Goal: Browse casually: Explore the website without a specific task or goal

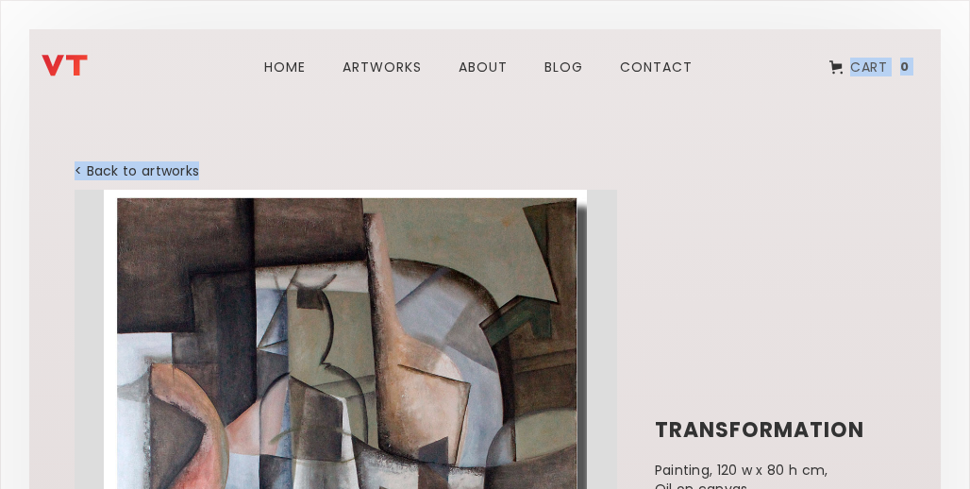
drag, startPoint x: 394, startPoint y: 375, endPoint x: 720, endPoint y: 81, distance: 439.1
click at [815, 0] on html "Home ARTWORks about blog Contact Cart 0 Your Cart Subtotal Continue to Checkout…" at bounding box center [485, 244] width 970 height 489
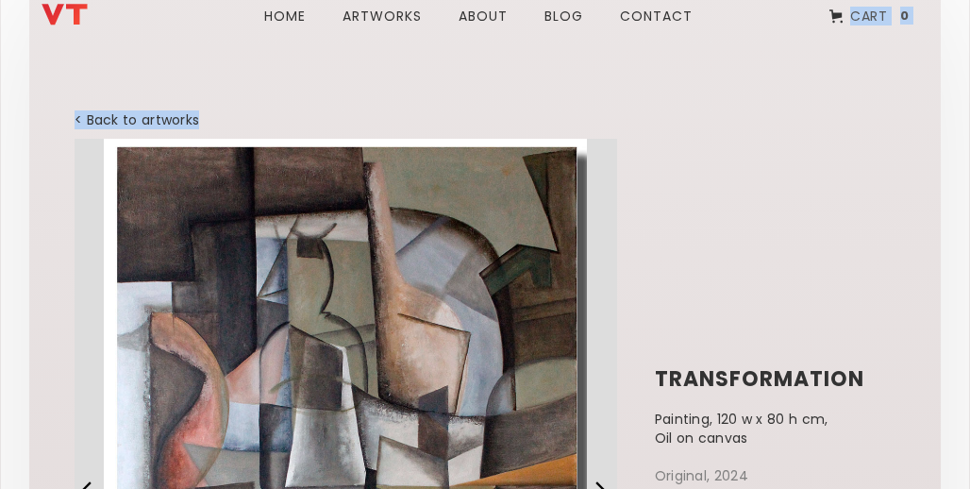
scroll to position [151, 0]
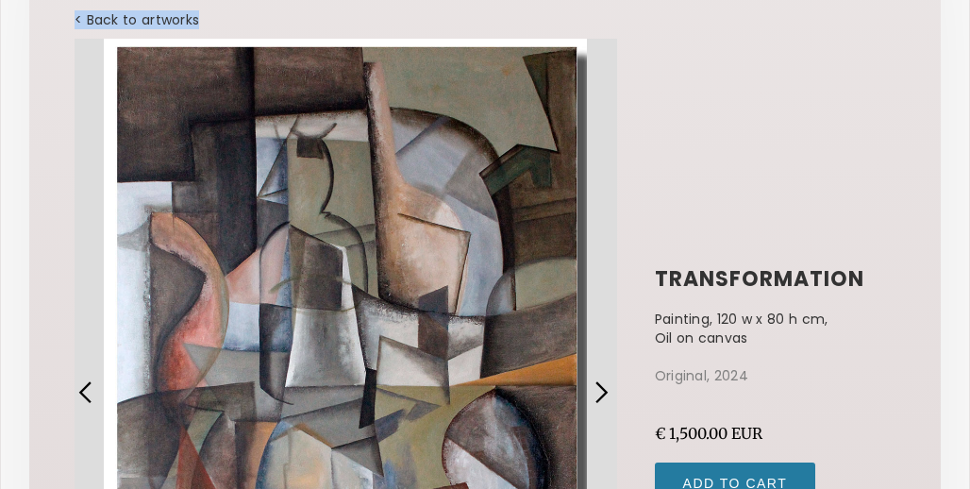
copy div "Cart 0 Your Cart Subtotal Continue to Checkout Pay with browser No items found.…"
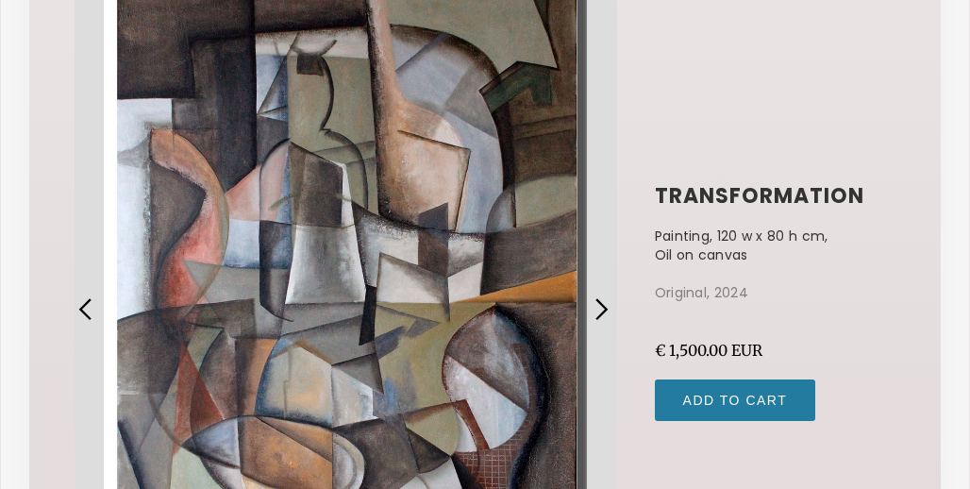
scroll to position [529, 0]
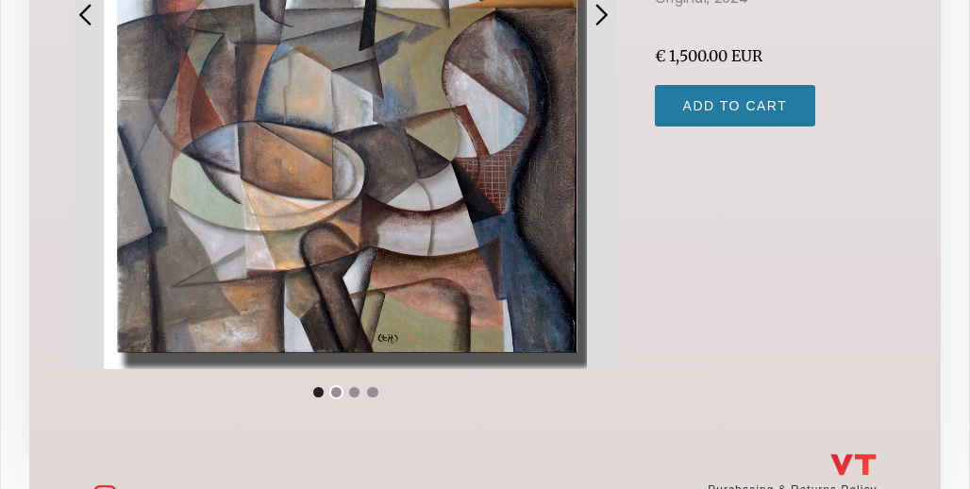
click at [335, 392] on div "Show slide 2 of 4" at bounding box center [336, 392] width 10 height 10
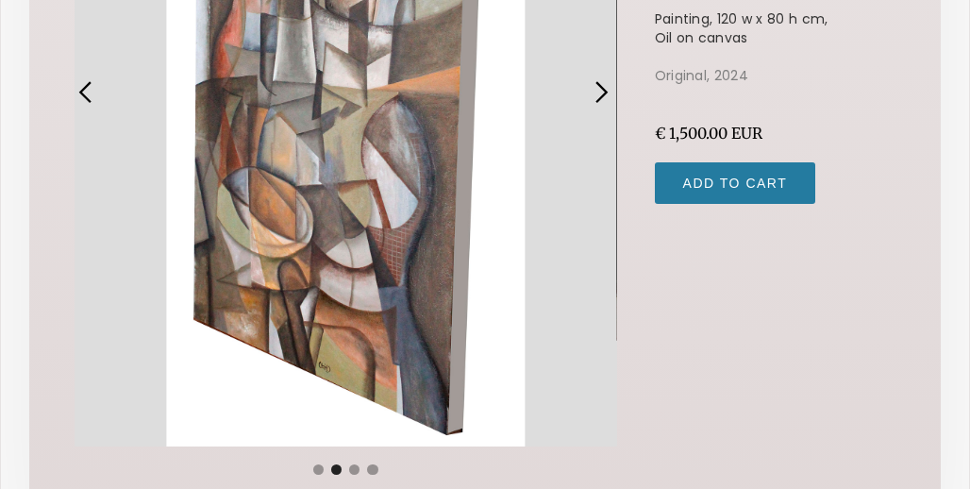
scroll to position [453, 0]
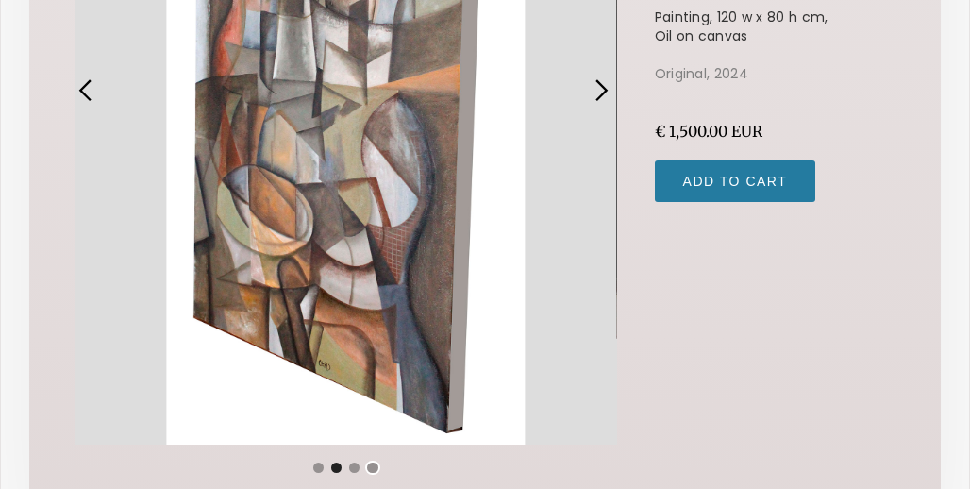
click at [370, 467] on div "Show slide 4 of 4" at bounding box center [372, 467] width 10 height 10
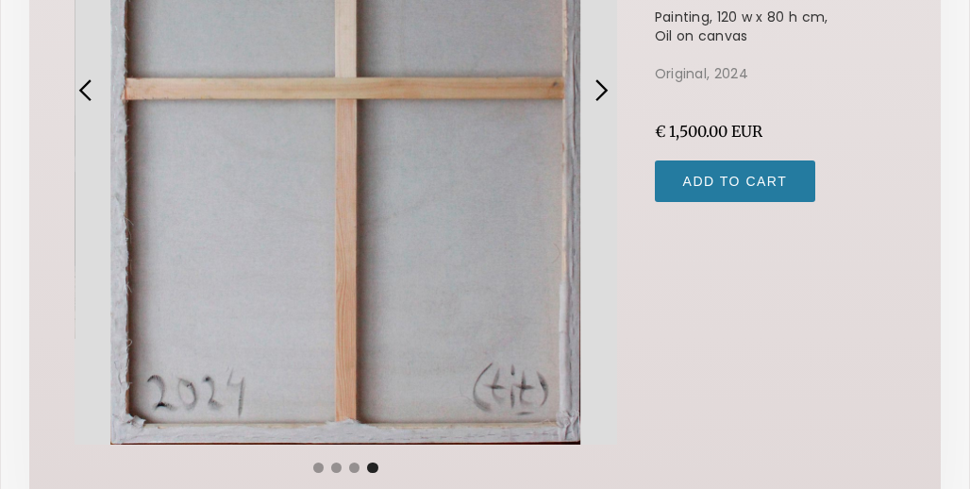
click at [310, 473] on div "carousel" at bounding box center [346, 462] width 543 height 38
click at [321, 465] on div "Show slide 1 of 4" at bounding box center [318, 467] width 10 height 10
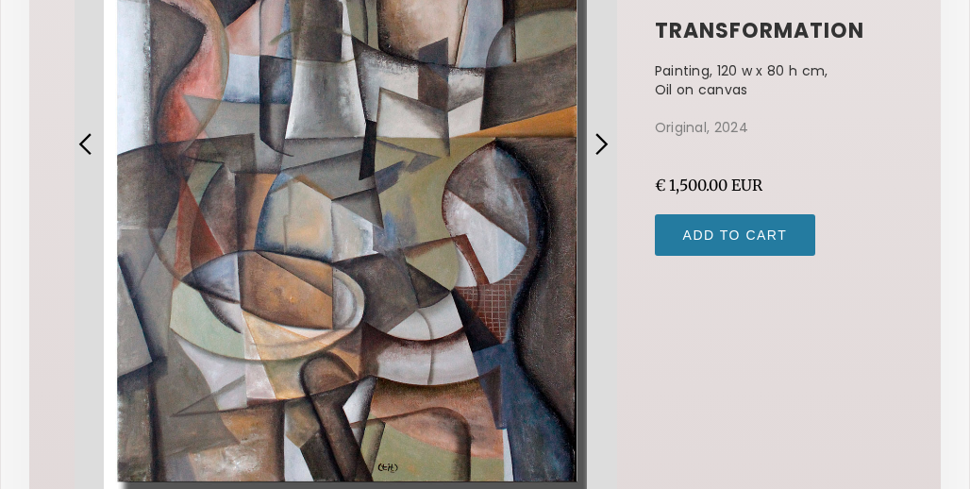
scroll to position [396, 0]
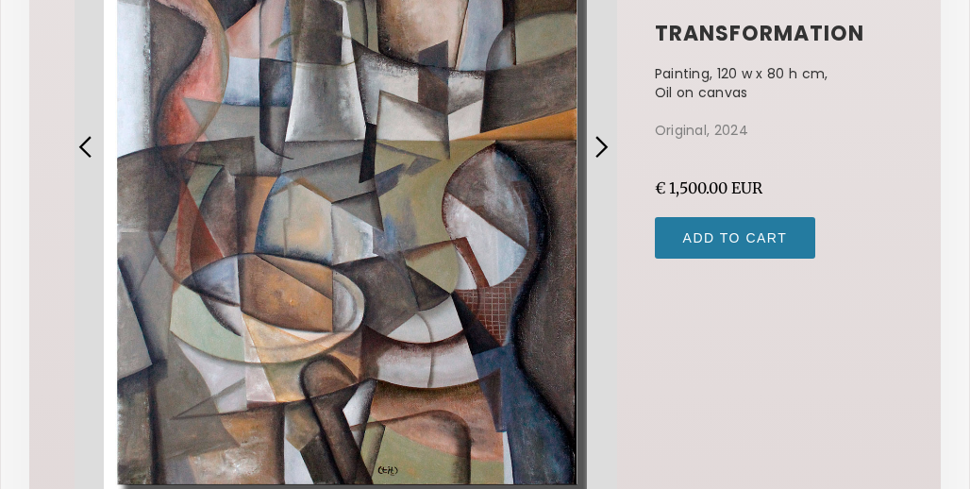
click at [601, 142] on div "next slide" at bounding box center [601, 147] width 25 height 25
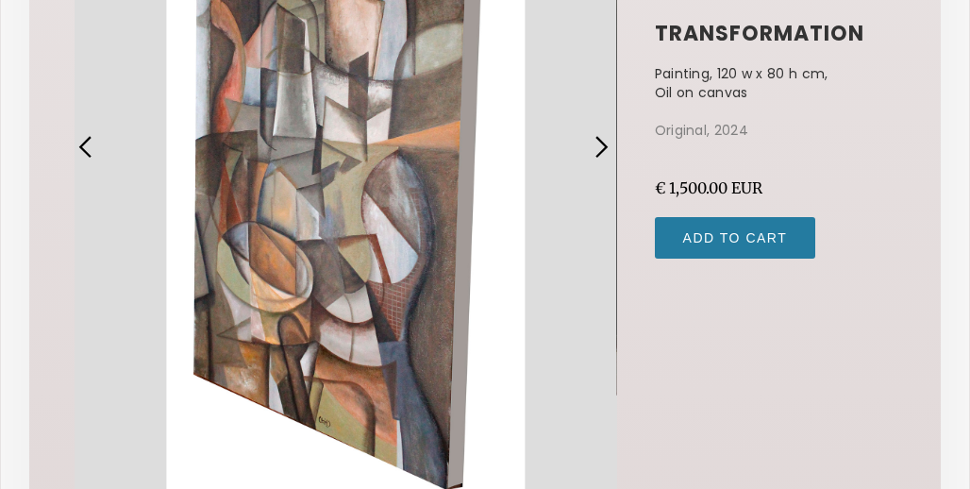
click at [601, 142] on div "next slide" at bounding box center [601, 147] width 25 height 25
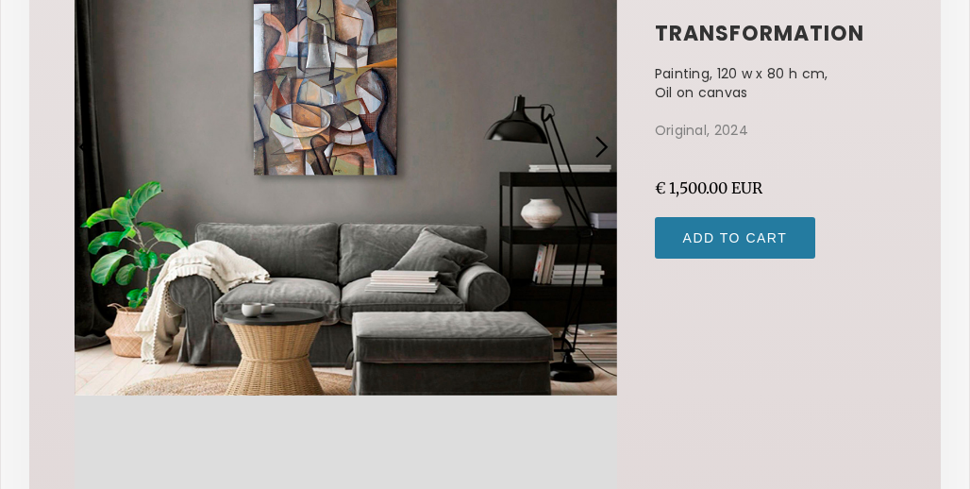
drag, startPoint x: 449, startPoint y: 211, endPoint x: 446, endPoint y: 239, distance: 27.6
click at [446, 239] on div "3 of 4" at bounding box center [346, 147] width 543 height 708
click at [627, 190] on div "Slide 3 of 4. transformation Painting, 120 w x 80 h cm, Oil on canvas Original,…" at bounding box center [485, 147] width 821 height 708
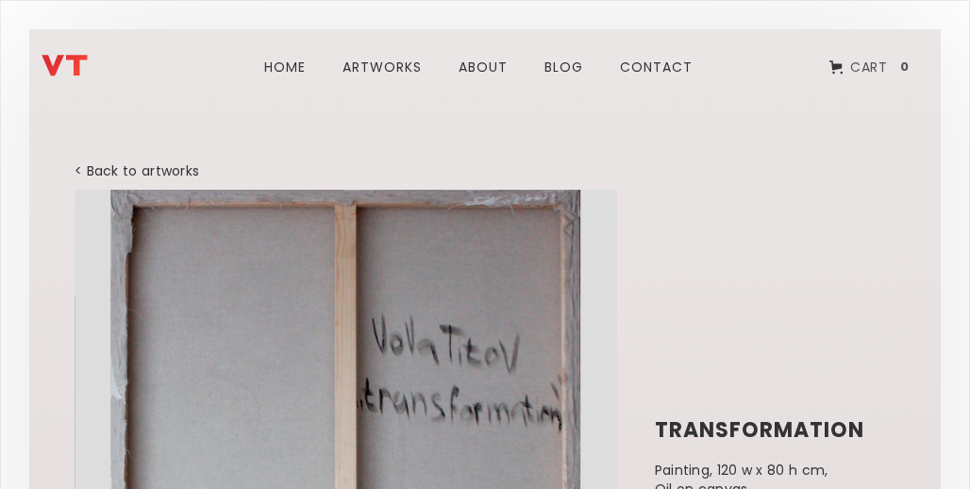
drag, startPoint x: 310, startPoint y: 257, endPoint x: 104, endPoint y: 359, distance: 229.6
drag, startPoint x: 745, startPoint y: 358, endPoint x: 317, endPoint y: 439, distance: 435.2
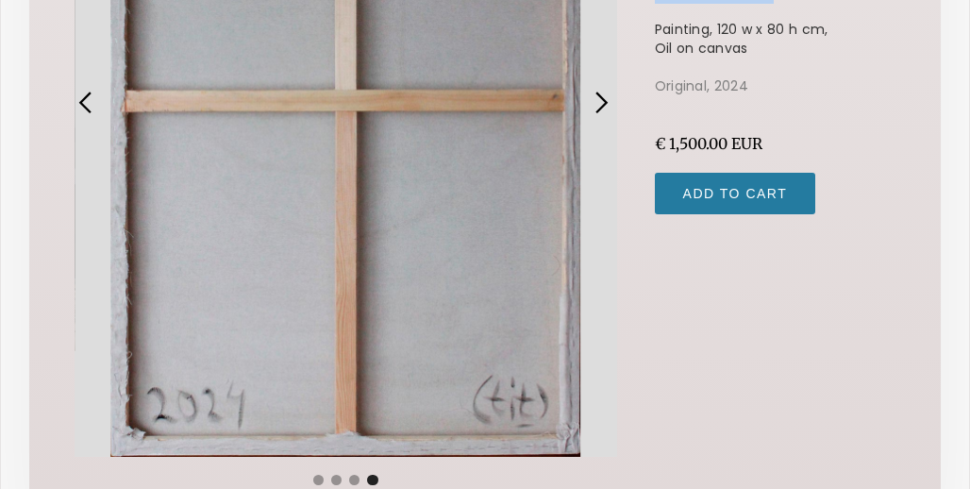
scroll to position [453, 0]
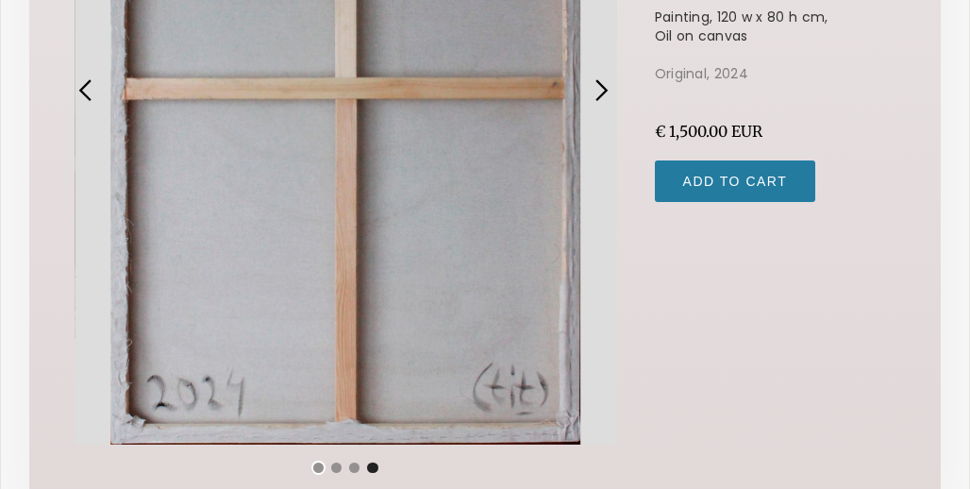
click at [314, 466] on div "Show slide 1 of 4" at bounding box center [318, 467] width 10 height 10
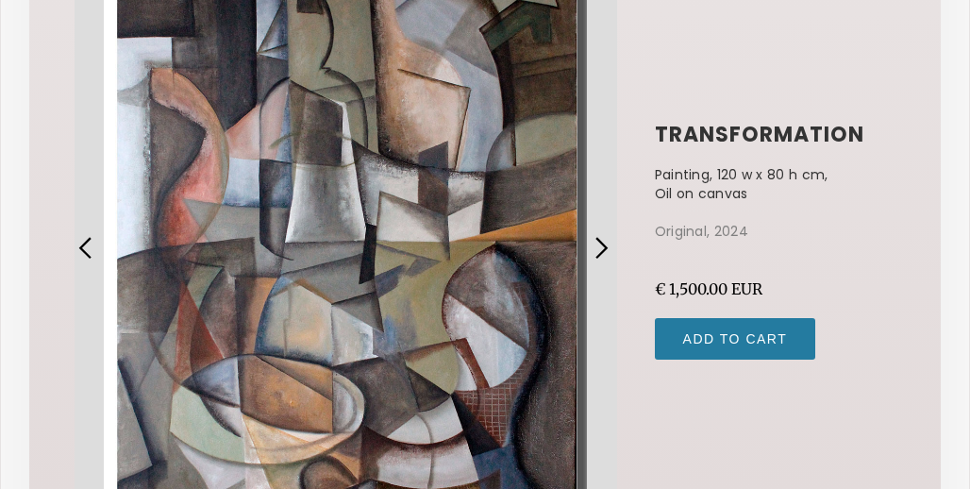
scroll to position [0, 0]
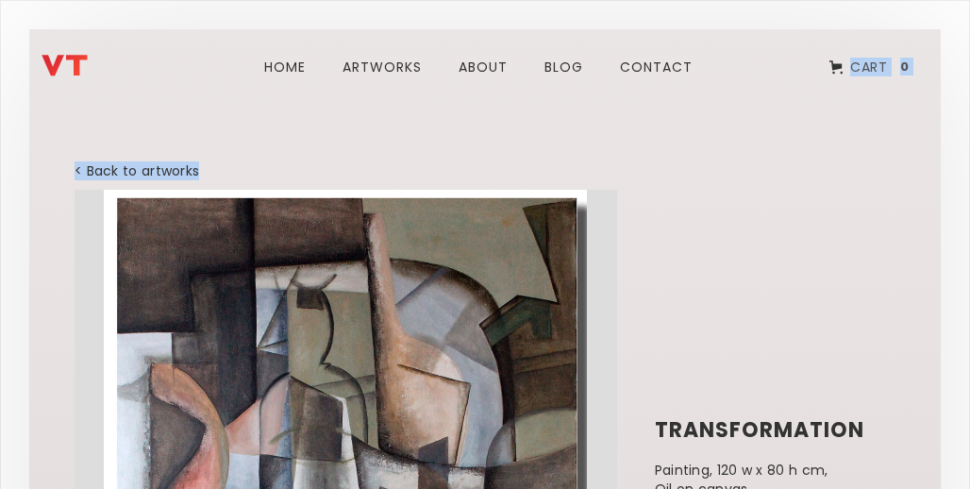
drag, startPoint x: 376, startPoint y: 344, endPoint x: 821, endPoint y: -81, distance: 615.5
click at [821, 0] on html "Home ARTWORks about blog Contact Cart 0 Your Cart Subtotal Continue to Checkout…" at bounding box center [485, 244] width 970 height 489
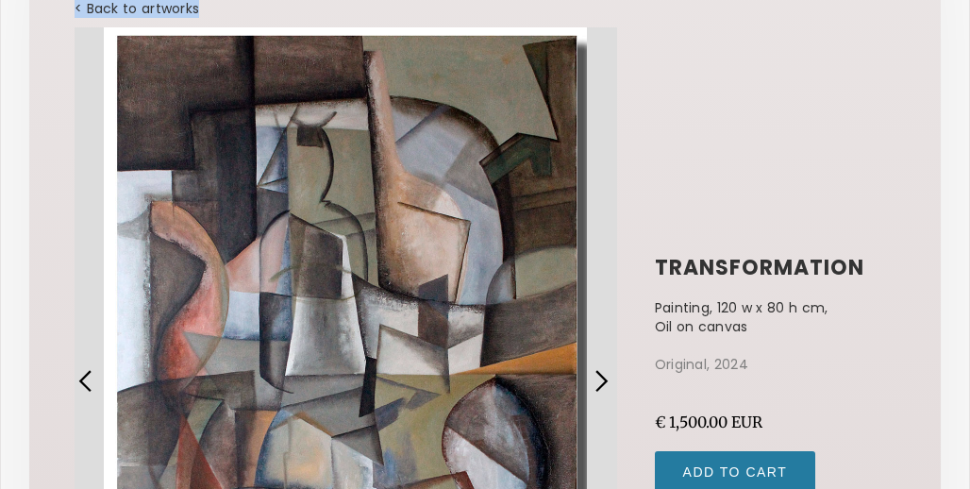
scroll to position [378, 0]
